Goal: Information Seeking & Learning: Understand process/instructions

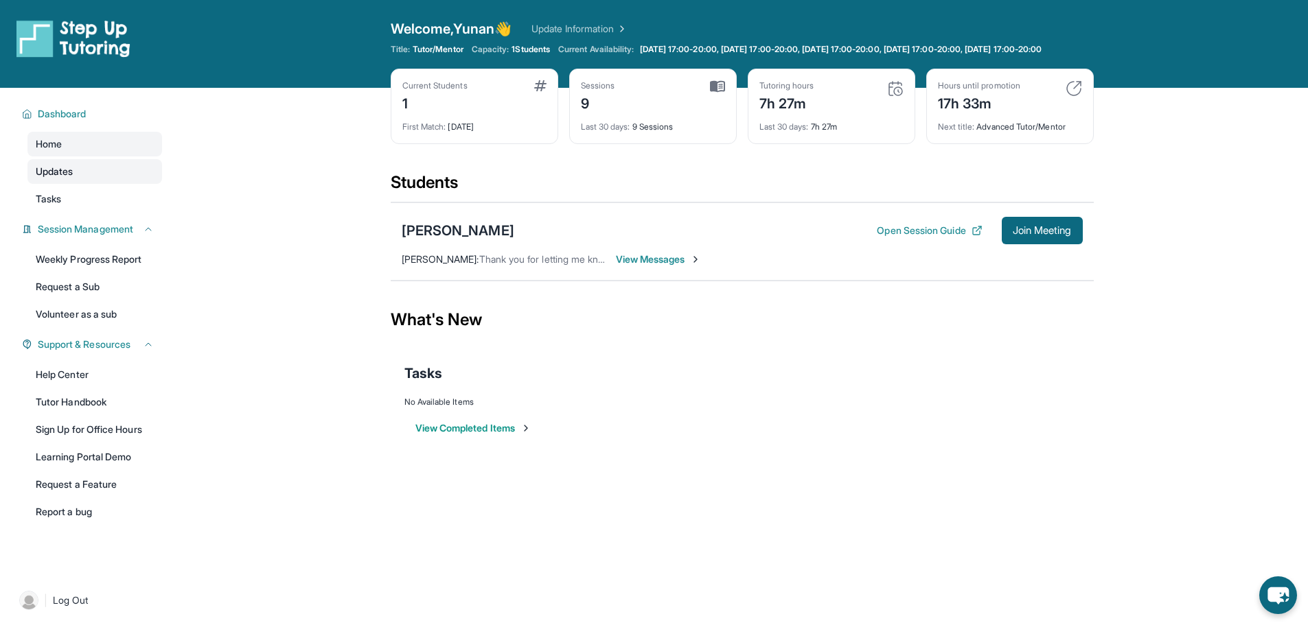
click at [93, 184] on link "Updates" at bounding box center [94, 171] width 135 height 25
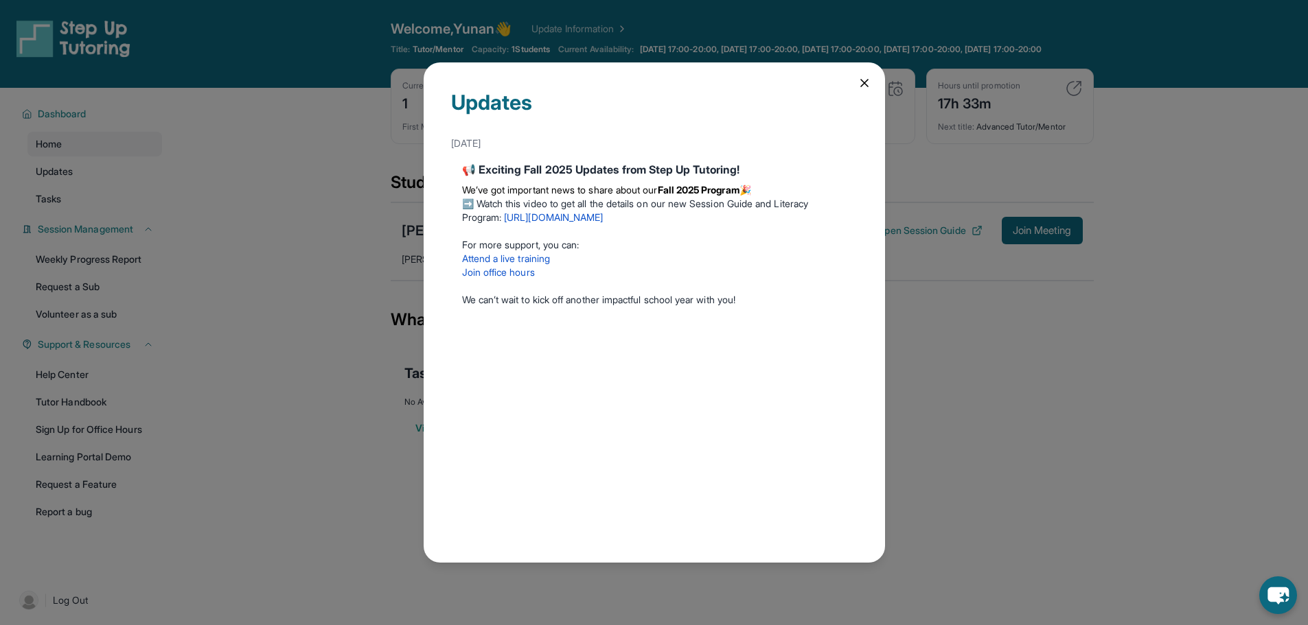
click at [313, 161] on div "Updates September 5th 📢 Exciting Fall 2025 Updates from Step Up Tutoring! We’ve…" at bounding box center [654, 312] width 1308 height 625
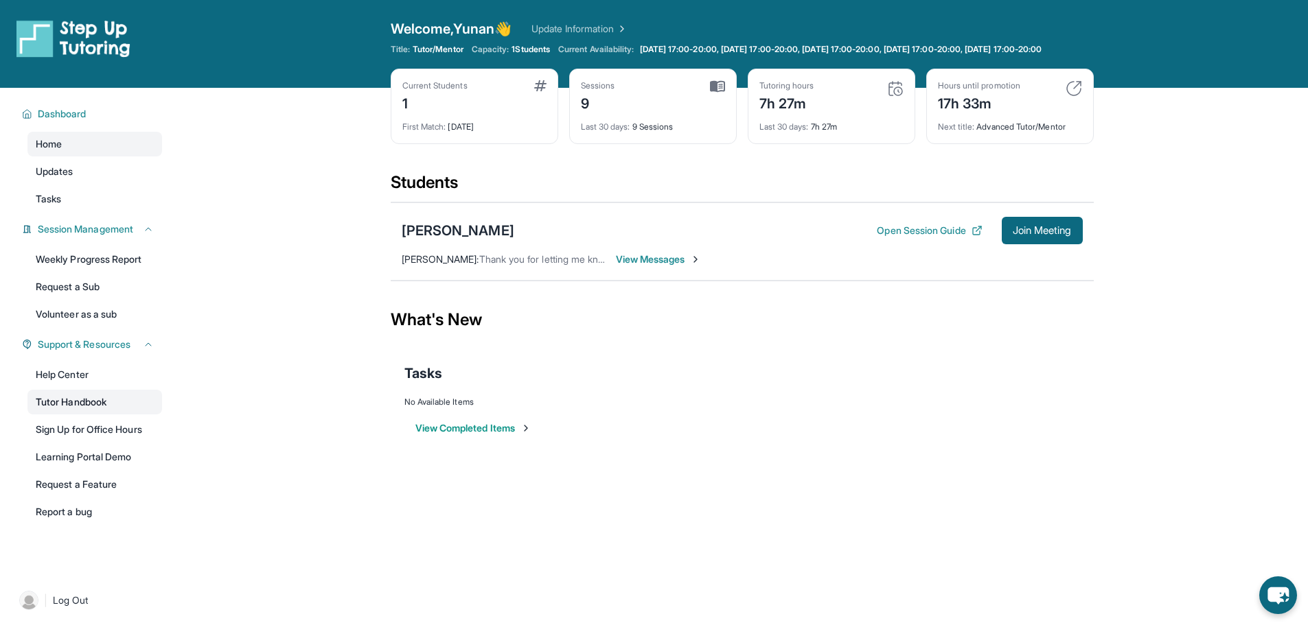
click at [97, 411] on link "Tutor Handbook" at bounding box center [94, 402] width 135 height 25
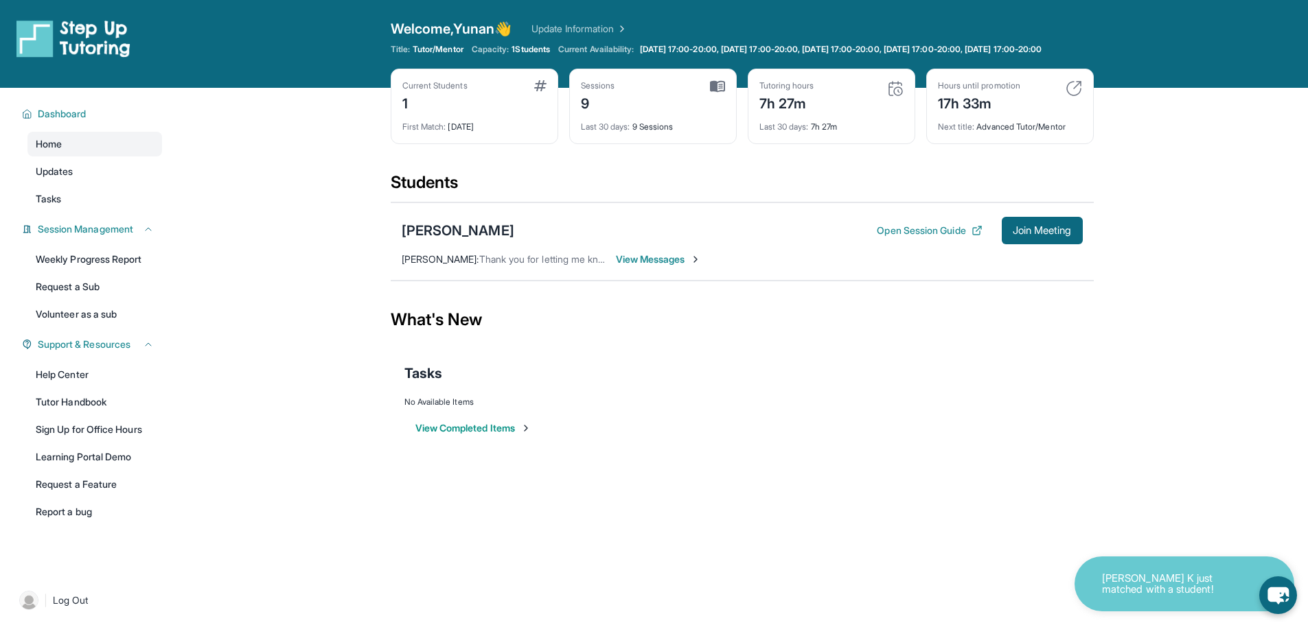
click at [534, 91] on img at bounding box center [540, 85] width 12 height 11
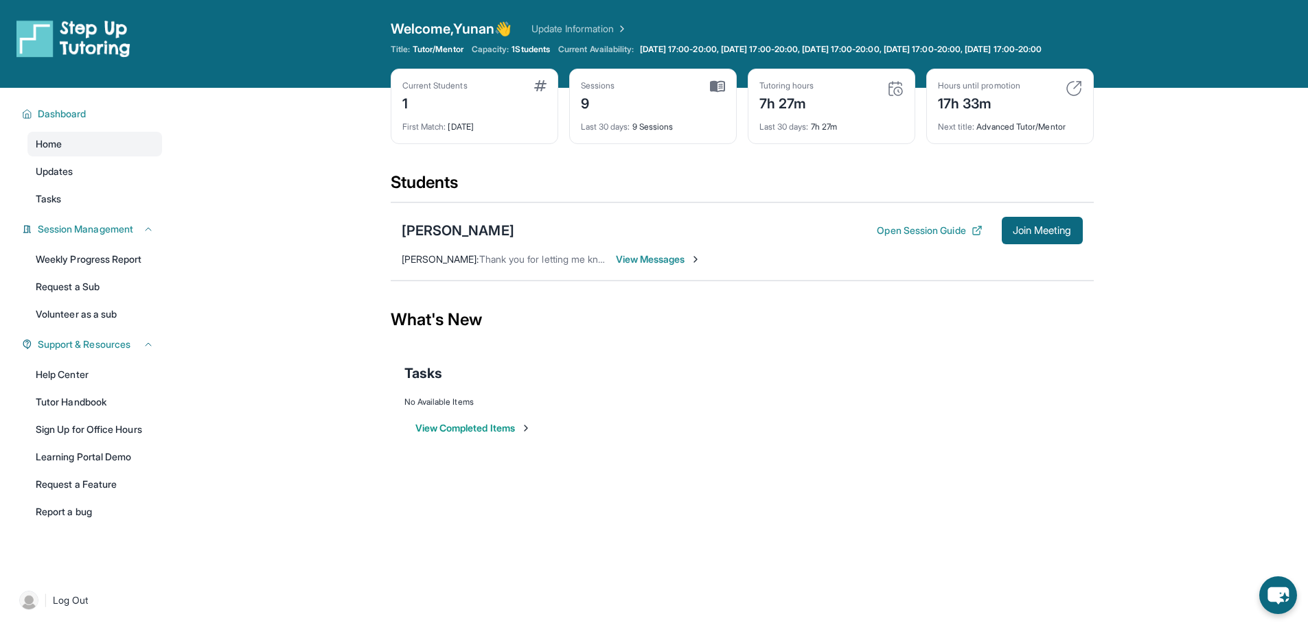
click at [601, 27] on link "Update Information" at bounding box center [579, 29] width 96 height 14
click at [602, 33] on link "Update Information" at bounding box center [579, 29] width 96 height 14
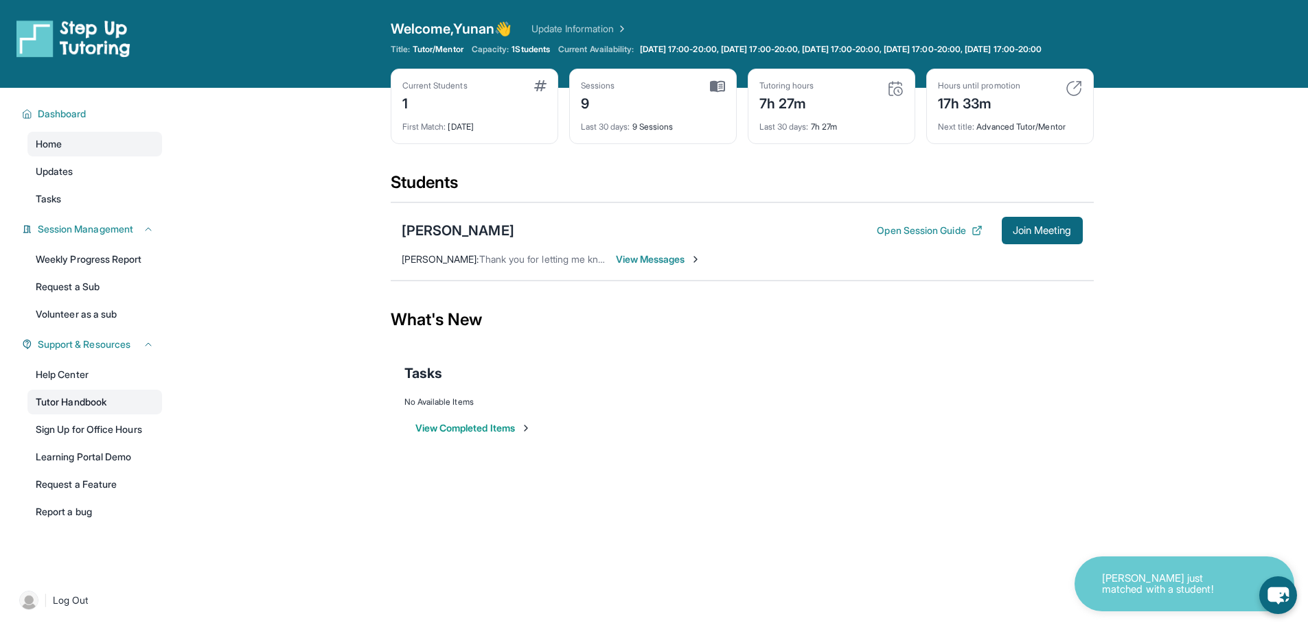
click at [100, 415] on link "Tutor Handbook" at bounding box center [94, 402] width 135 height 25
click at [1270, 594] on icon "chat-button" at bounding box center [1277, 596] width 21 height 17
